Goal: Check status

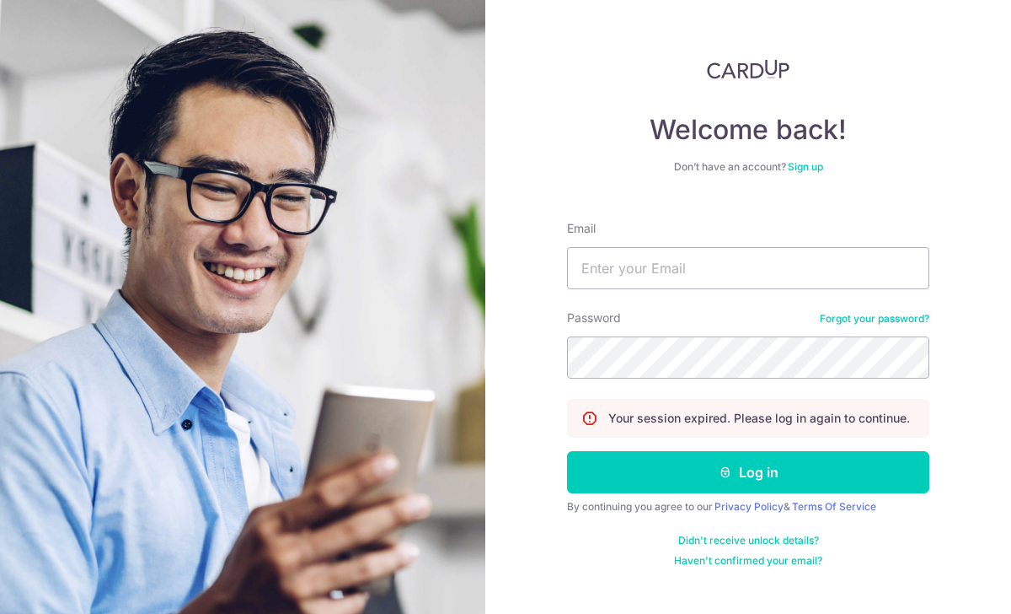
type input "[EMAIL_ADDRESS][DOMAIN_NAME]"
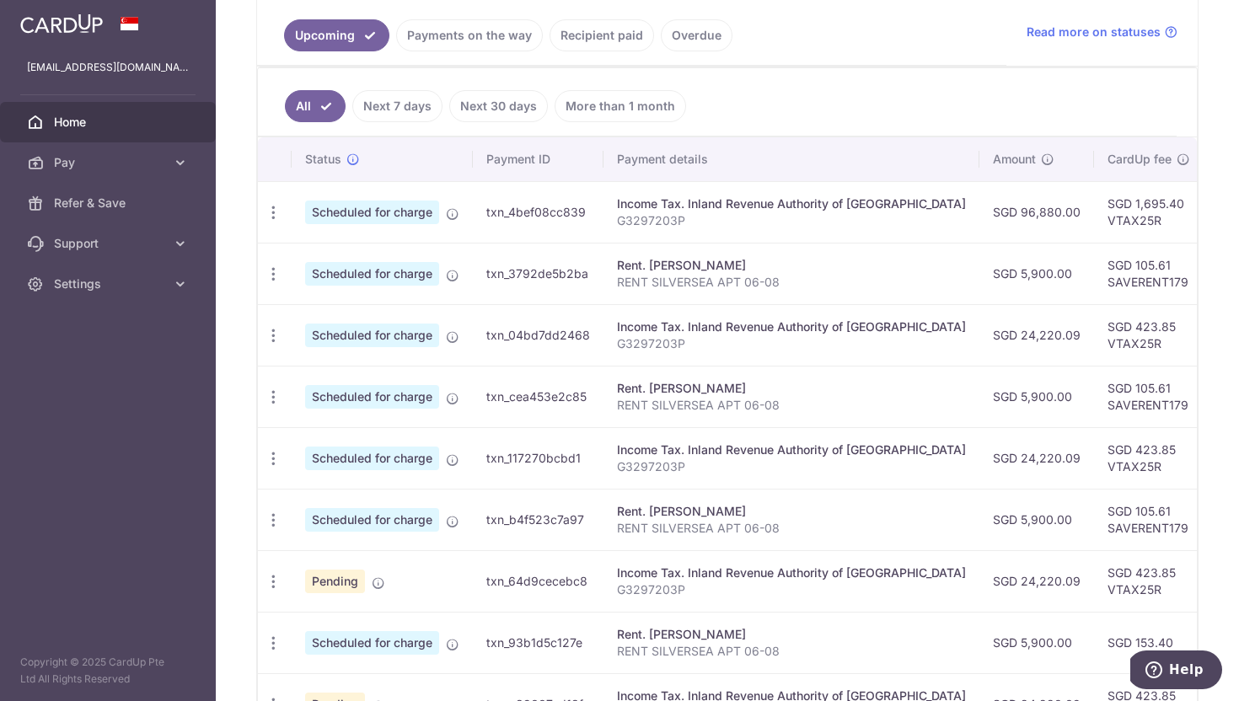
scroll to position [183, 0]
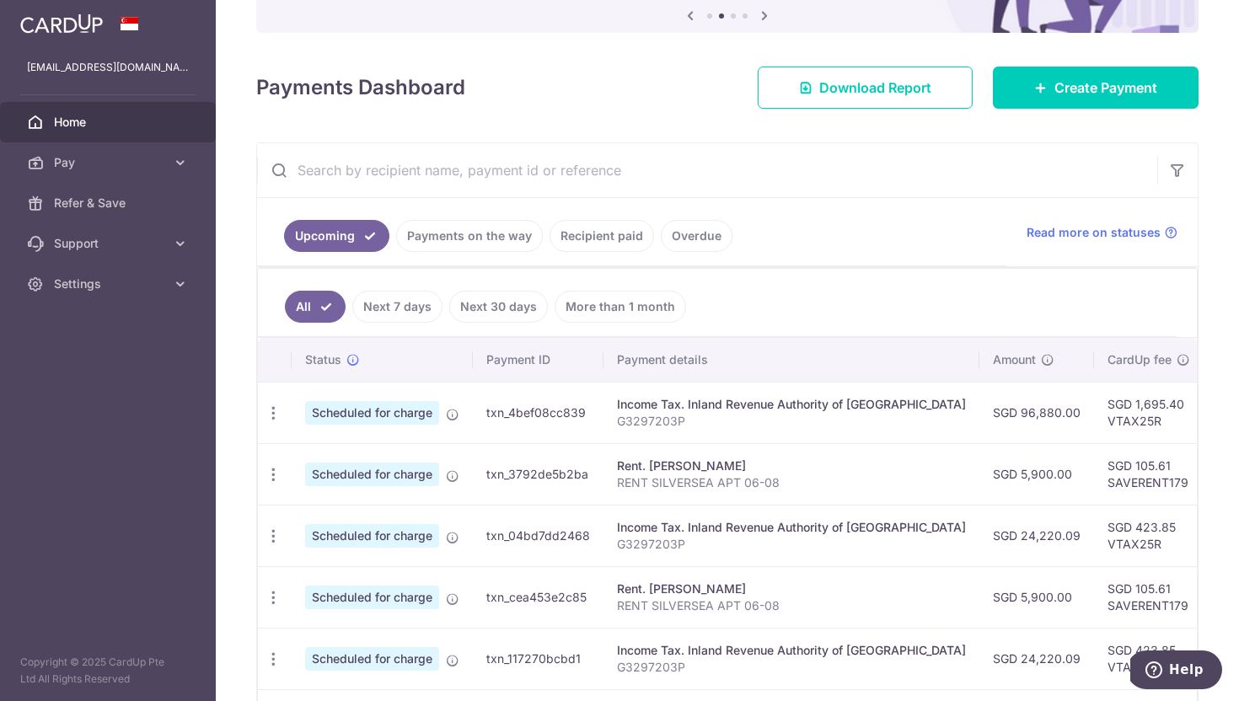
click at [549, 416] on td "txn_4bef08cc839" at bounding box center [538, 413] width 131 height 62
copy td "txn_4bef08cc839"
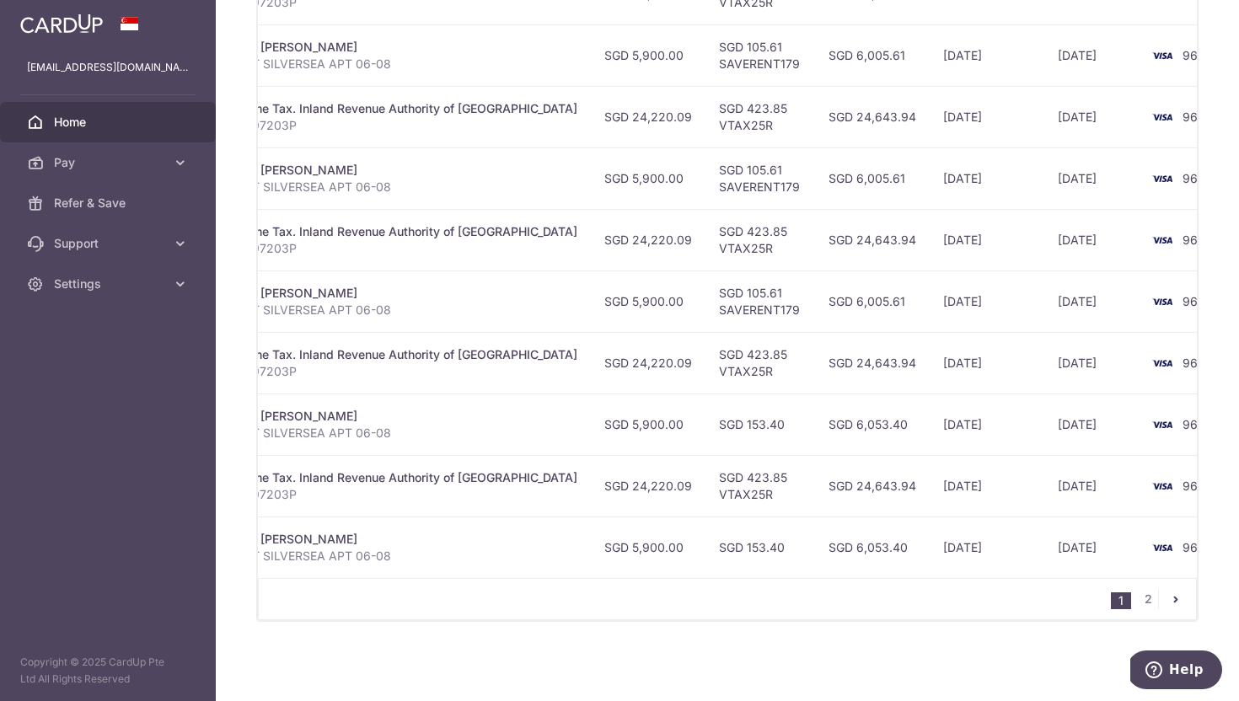
scroll to position [0, 0]
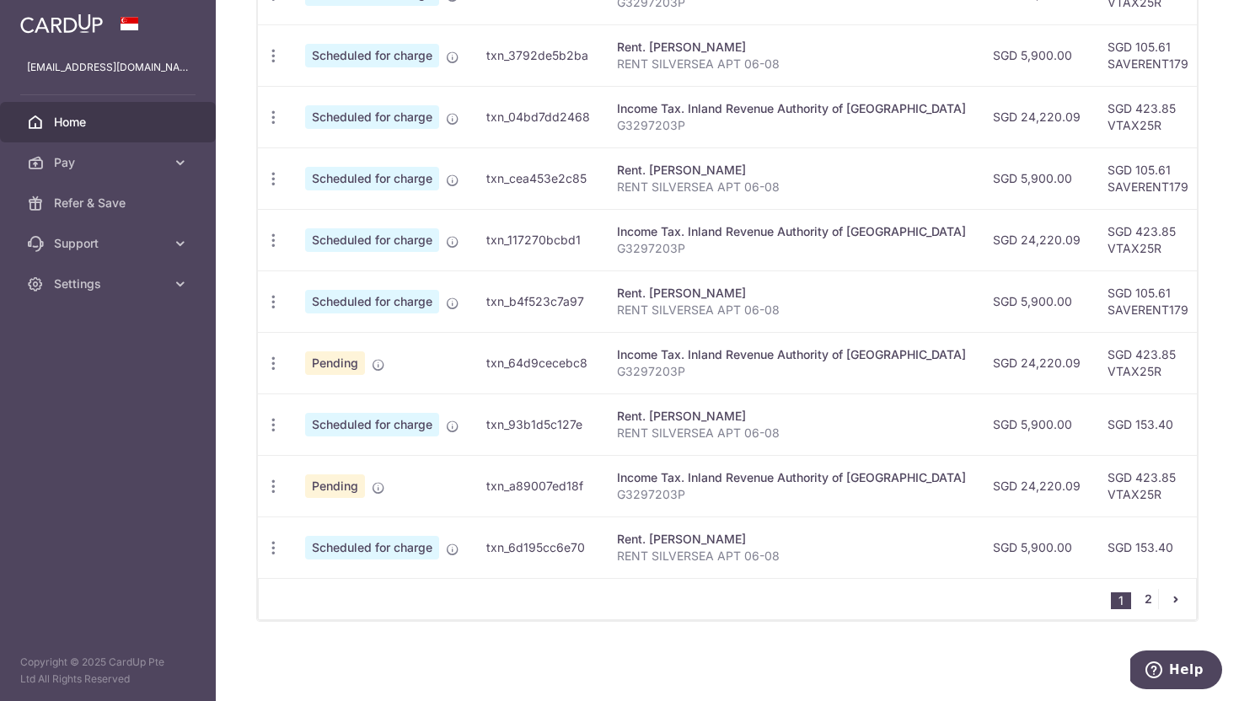
click at [1151, 601] on link "2" at bounding box center [1148, 599] width 20 height 20
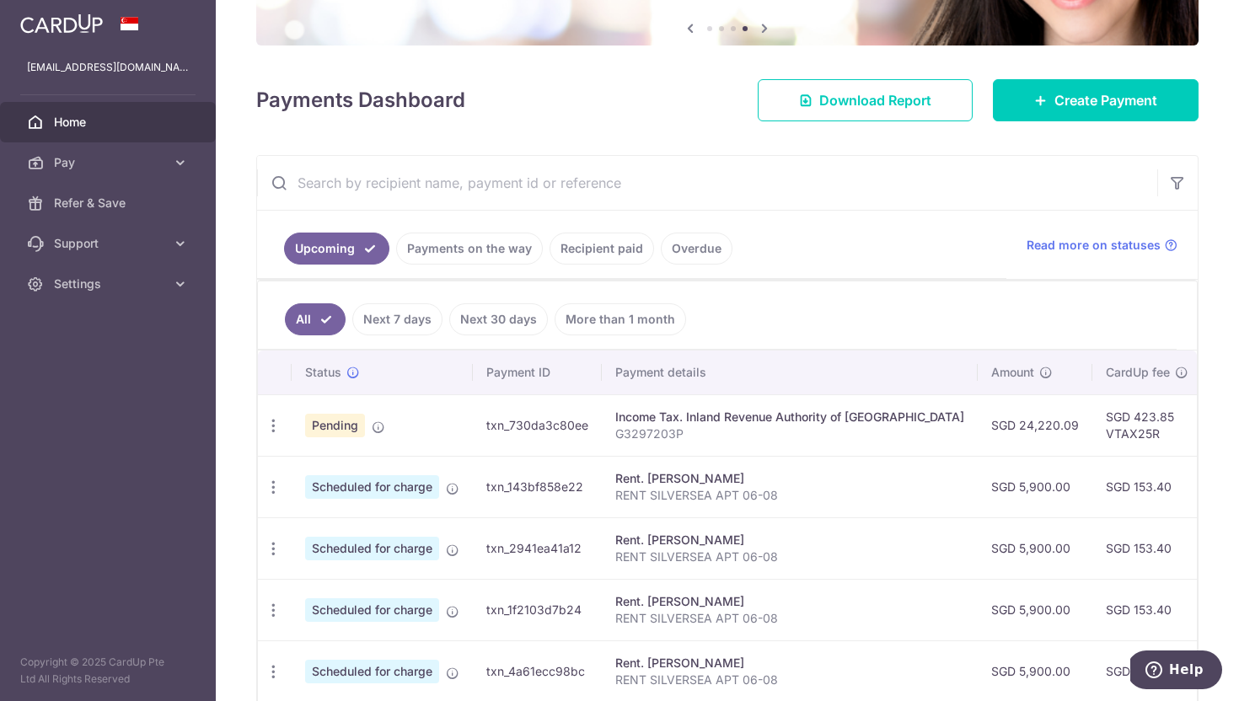
scroll to position [294, 0]
